Goal: Find contact information: Find contact information

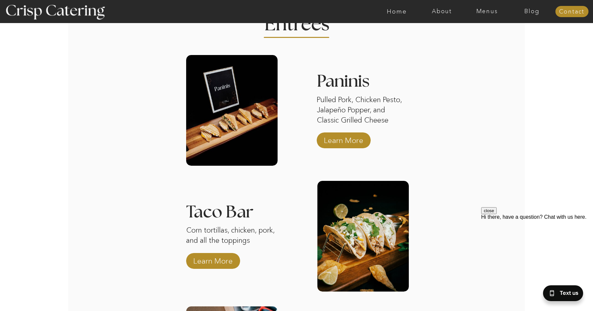
scroll to position [881, 0]
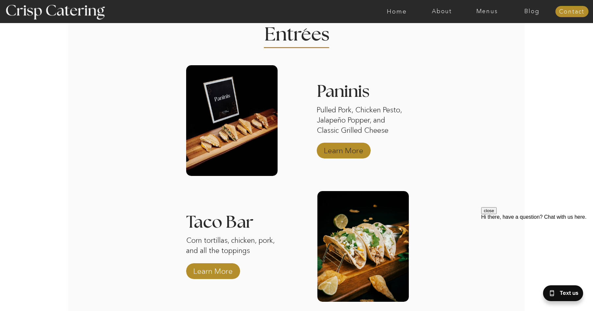
click at [343, 144] on p "Learn More" at bounding box center [344, 148] width 44 height 19
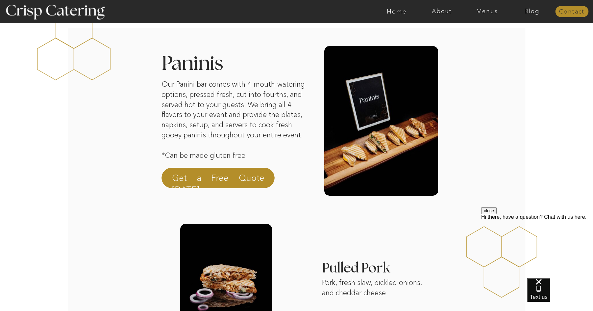
click at [569, 12] on nav "Contact" at bounding box center [571, 12] width 33 height 7
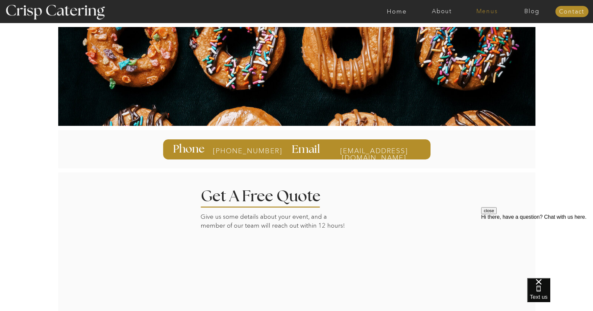
click at [488, 8] on nav "Menus" at bounding box center [487, 11] width 45 height 7
click at [494, 38] on nav "Winter (Sep-Feb)" at bounding box center [487, 39] width 54 height 6
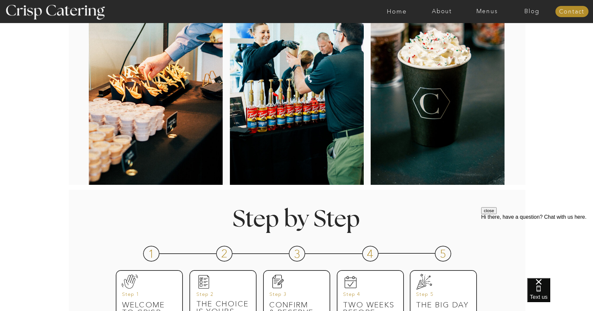
scroll to position [132, 0]
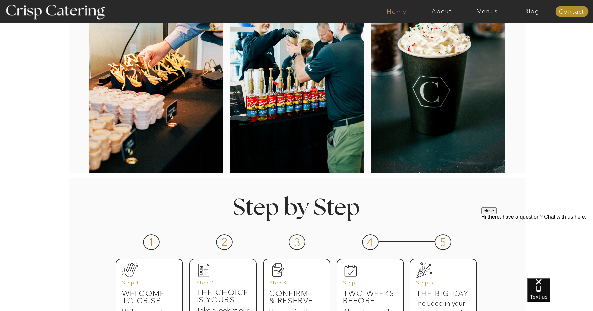
click at [401, 12] on nav "Home" at bounding box center [396, 11] width 45 height 7
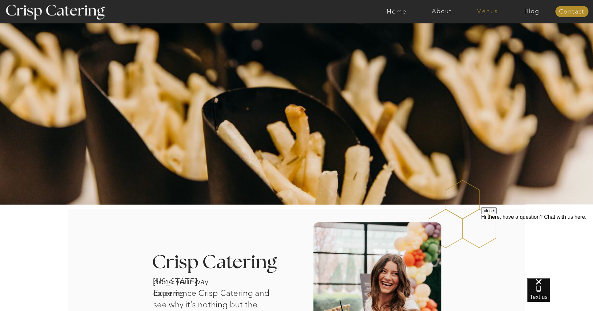
click at [491, 12] on nav "Menus" at bounding box center [487, 11] width 45 height 7
click at [482, 42] on nav "Winter (Sep-Feb)" at bounding box center [487, 39] width 54 height 6
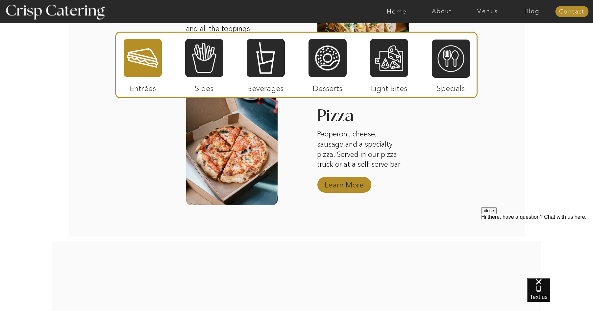
scroll to position [1066, 0]
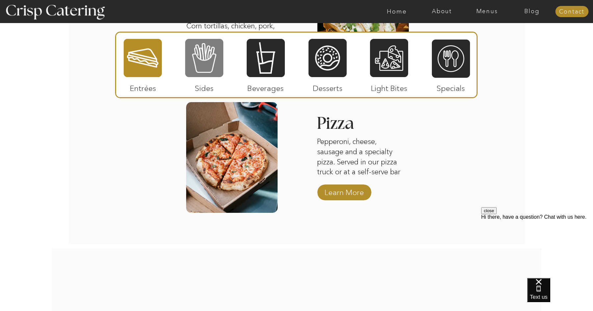
click at [207, 70] on div at bounding box center [204, 57] width 38 height 39
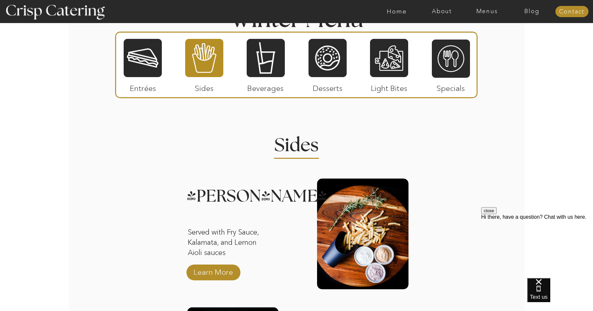
scroll to position [704, 0]
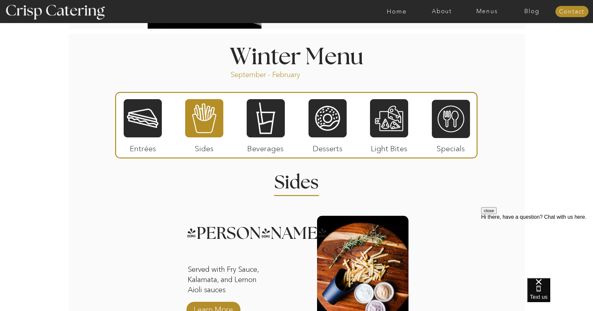
click at [325, 131] on div at bounding box center [328, 117] width 38 height 39
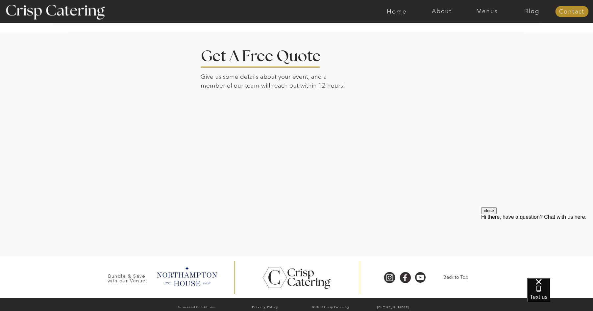
scroll to position [1516, 0]
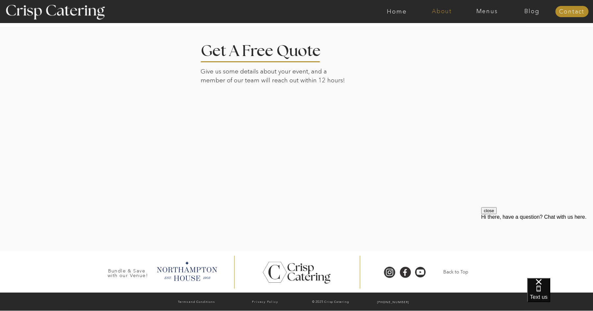
click at [446, 10] on nav "About" at bounding box center [441, 11] width 45 height 7
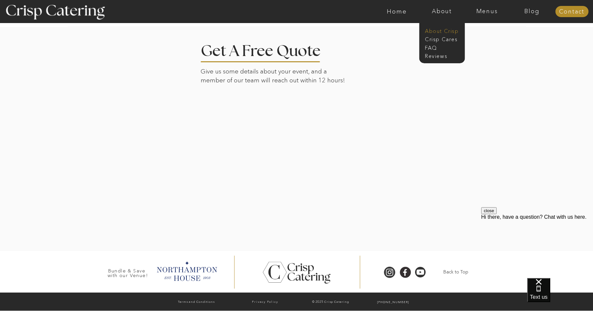
click at [439, 29] on nav "About Crisp" at bounding box center [444, 30] width 38 height 6
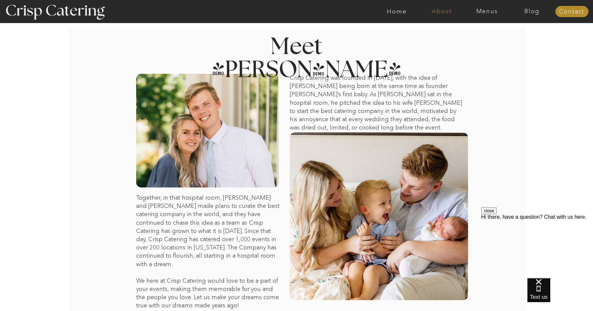
click at [441, 11] on nav "About" at bounding box center [441, 11] width 45 height 7
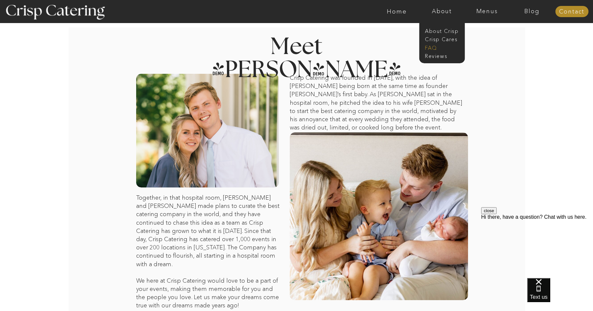
click at [435, 47] on nav "faq" at bounding box center [441, 47] width 33 height 6
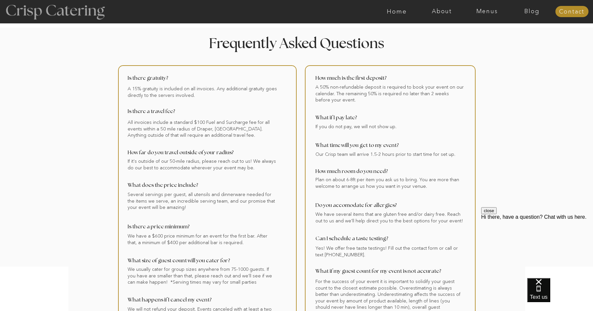
click at [64, 13] on div at bounding box center [54, 12] width 121 height 62
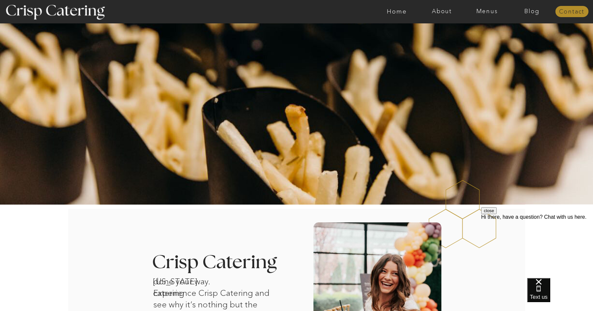
click at [583, 12] on nav "Contact" at bounding box center [571, 12] width 33 height 7
